Goal: Task Accomplishment & Management: Manage account settings

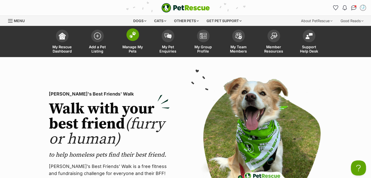
click at [139, 43] on link "Manage My Pets" at bounding box center [132, 42] width 35 height 30
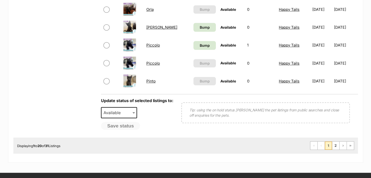
scroll to position [403, 0]
click at [335, 144] on link "2" at bounding box center [335, 146] width 7 height 8
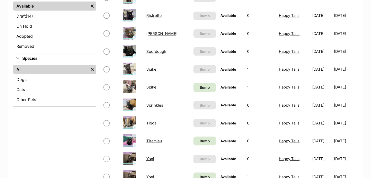
scroll to position [151, 0]
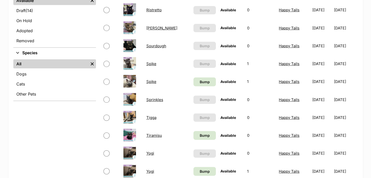
click at [151, 62] on link "Spike" at bounding box center [151, 63] width 10 height 5
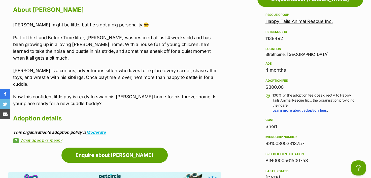
scroll to position [453, 0]
